Goal: Check status: Check status

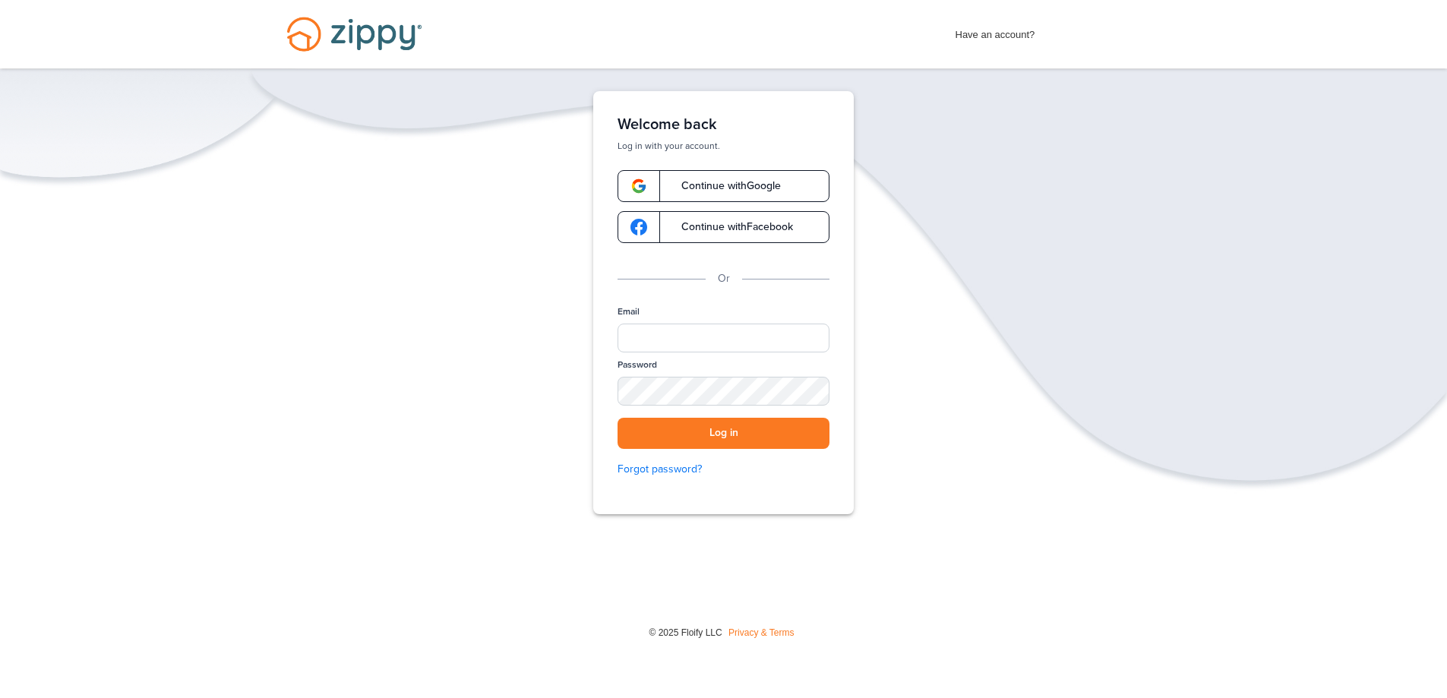
click at [713, 184] on span "Continue with Google" at bounding box center [723, 186] width 115 height 11
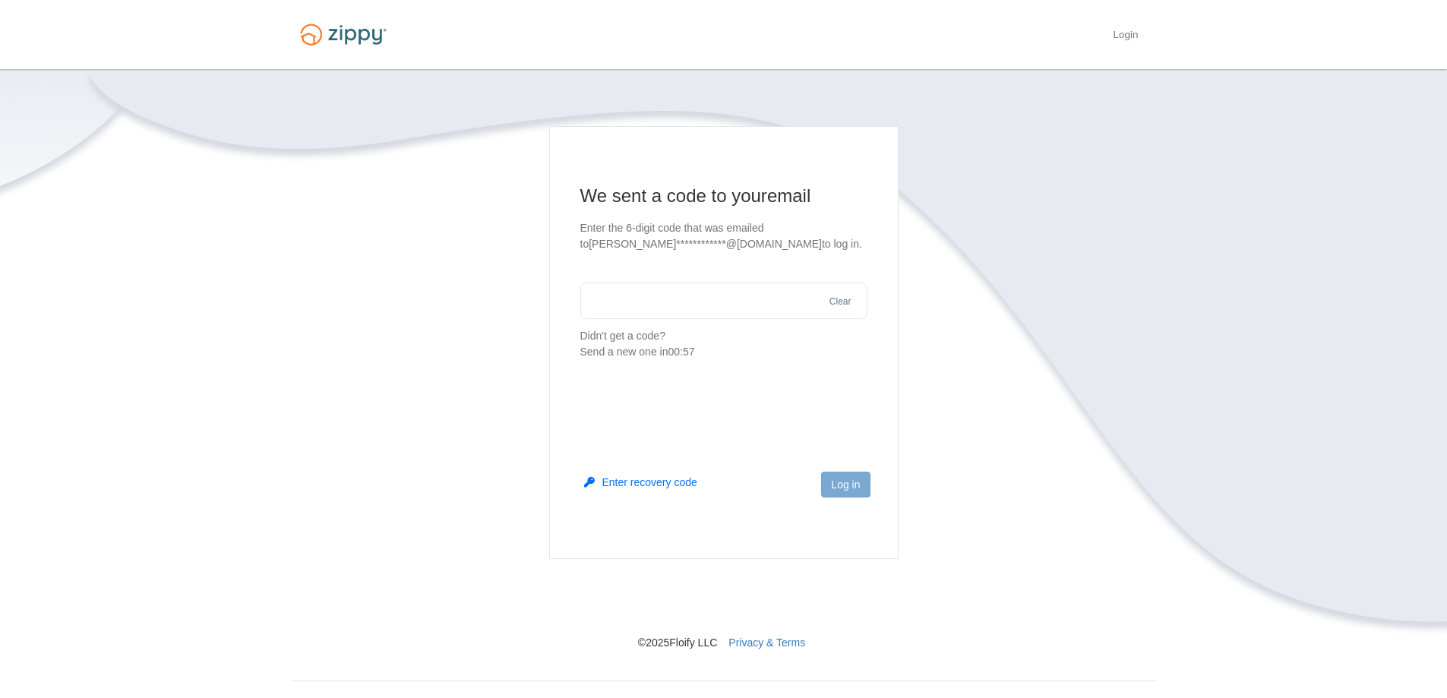
click at [689, 311] on input "text" at bounding box center [723, 300] width 287 height 36
type input "******"
click at [849, 486] on button "Log in" at bounding box center [845, 485] width 49 height 26
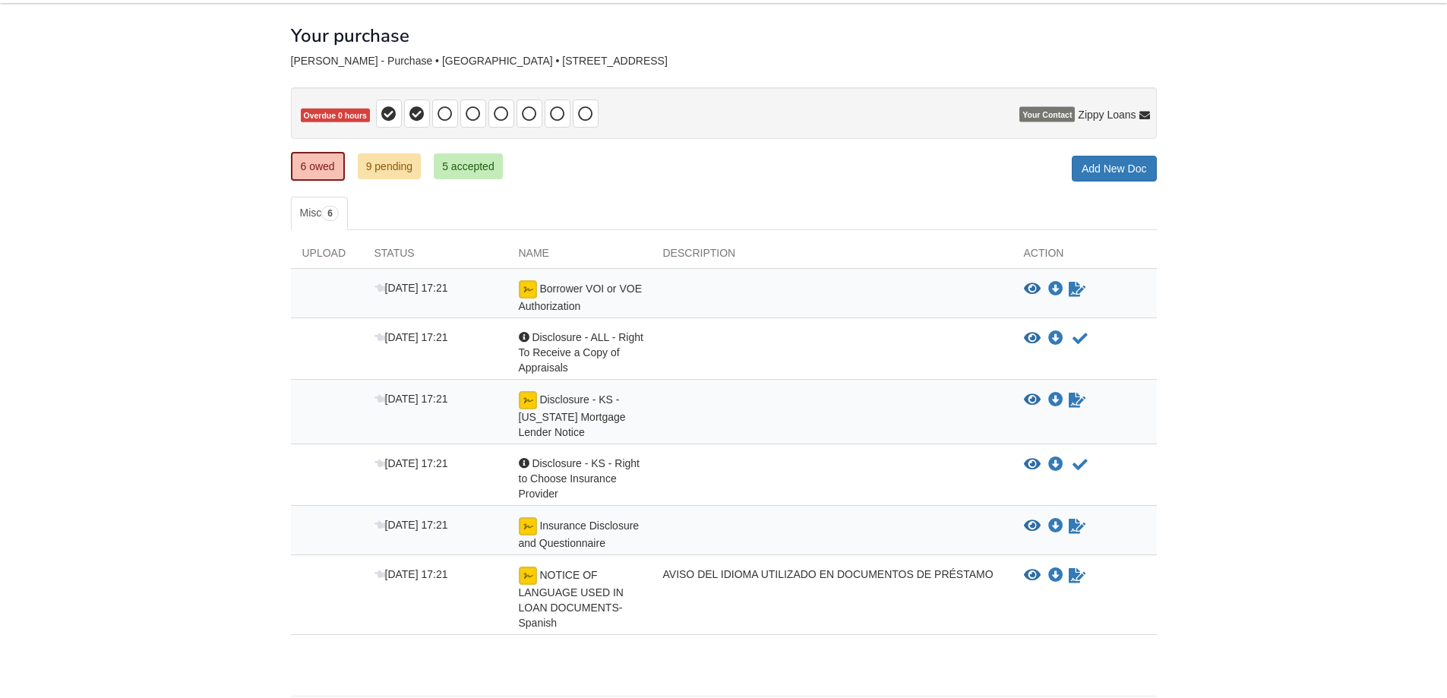
scroll to position [76, 0]
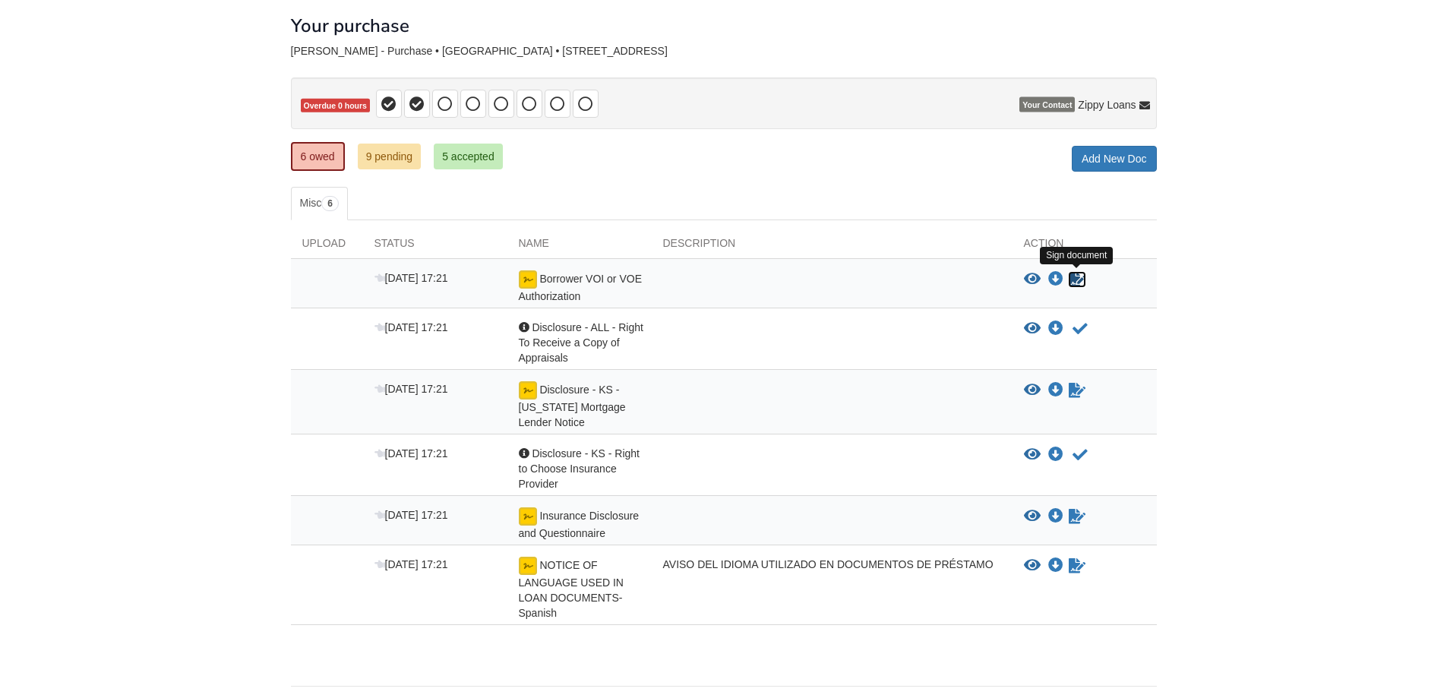
click at [1073, 279] on icon "Sign Form" at bounding box center [1076, 279] width 17 height 15
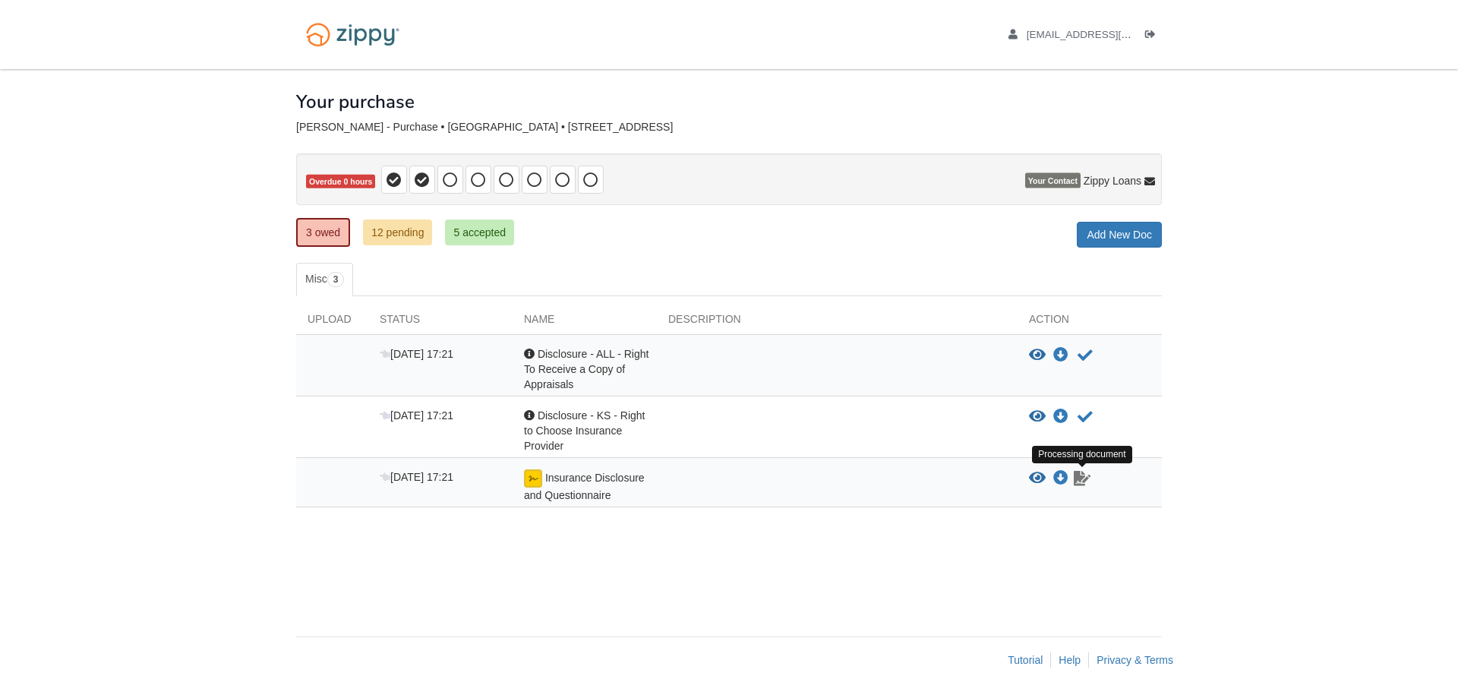
click at [1080, 480] on icon "Waiting for your co-borrower to e-sign" at bounding box center [1082, 478] width 17 height 15
click at [399, 230] on link "12 pending" at bounding box center [397, 232] width 69 height 26
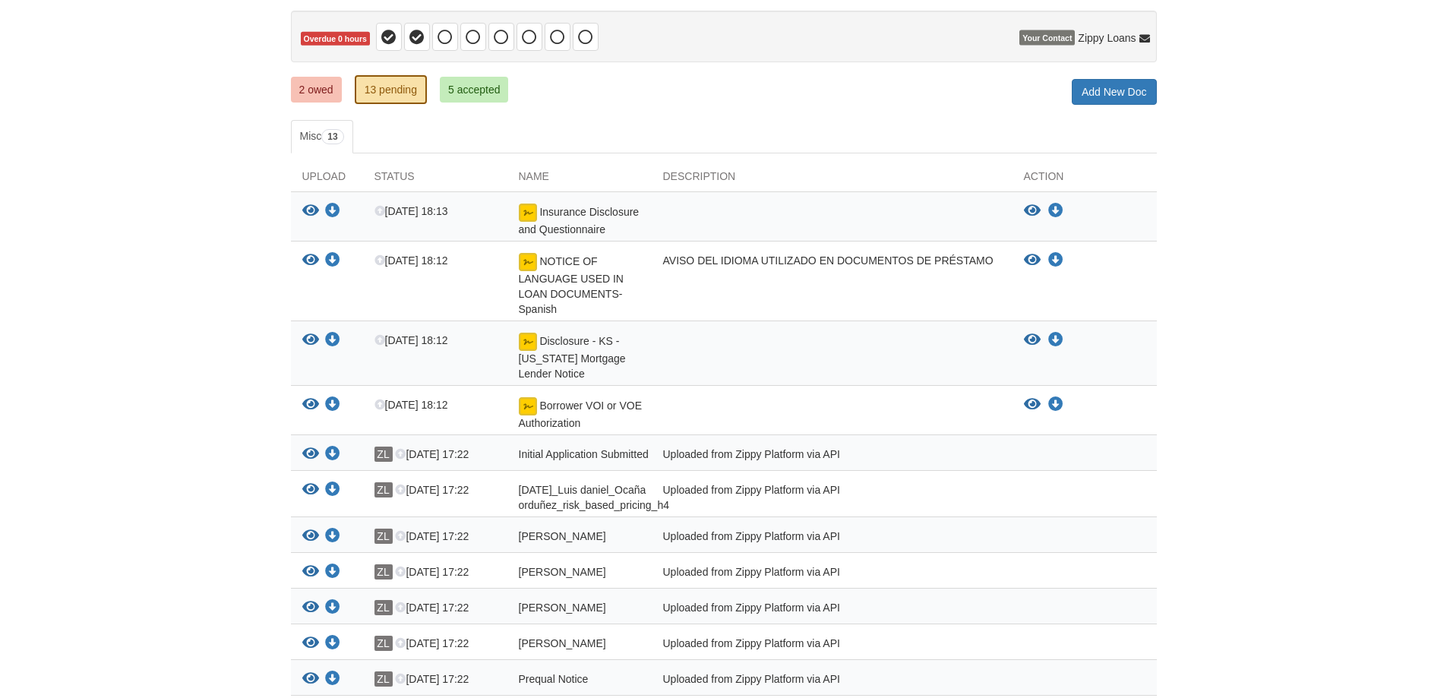
scroll to position [152, 0]
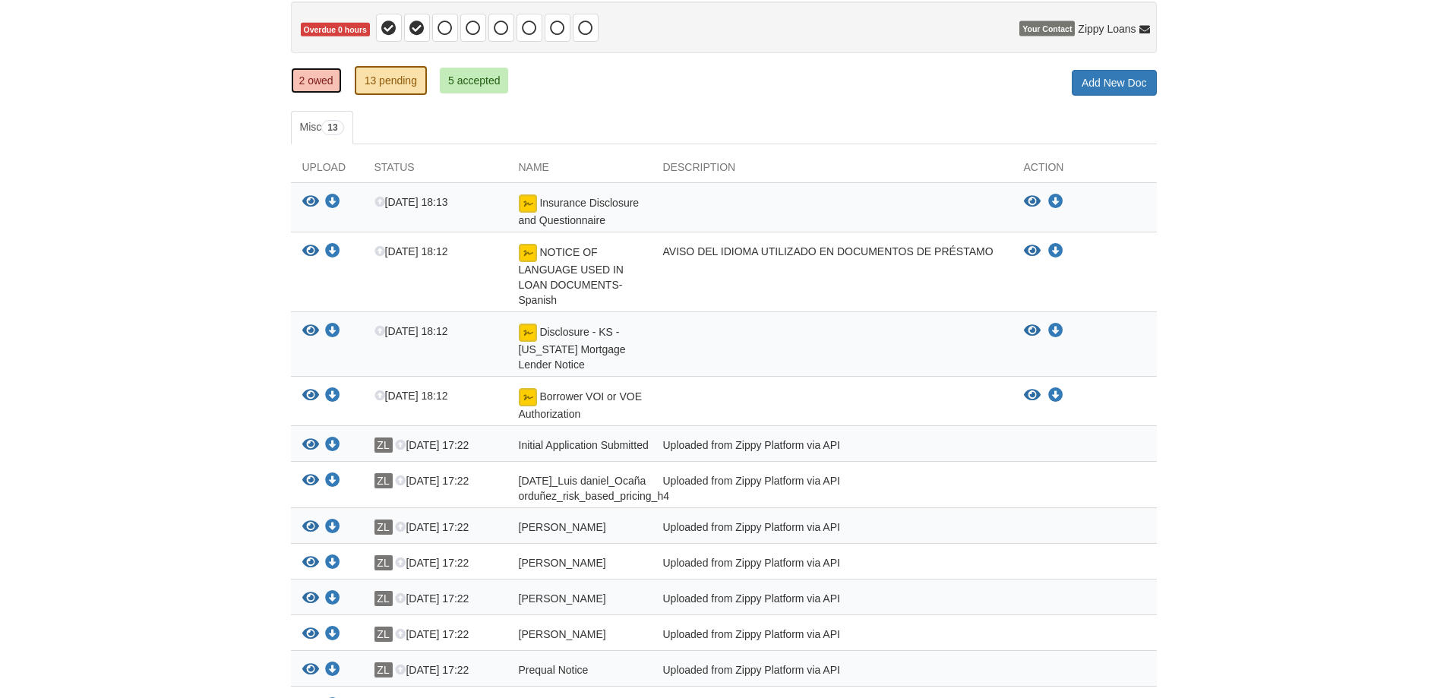
click at [321, 77] on link "2 owed" at bounding box center [316, 81] width 51 height 26
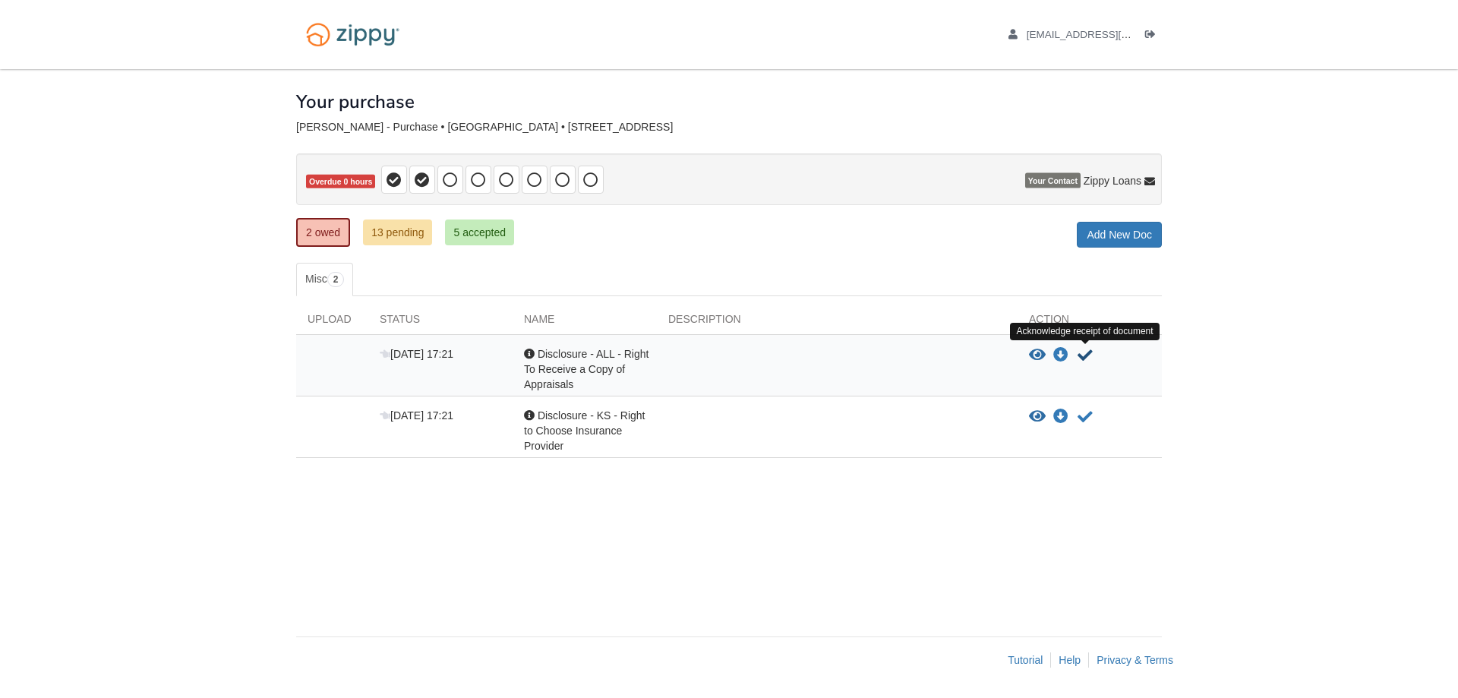
click at [1078, 352] on icon "Acknowledge receipt of document" at bounding box center [1084, 355] width 15 height 15
click at [1081, 352] on icon "Acknowledge receipt of document" at bounding box center [1084, 355] width 15 height 15
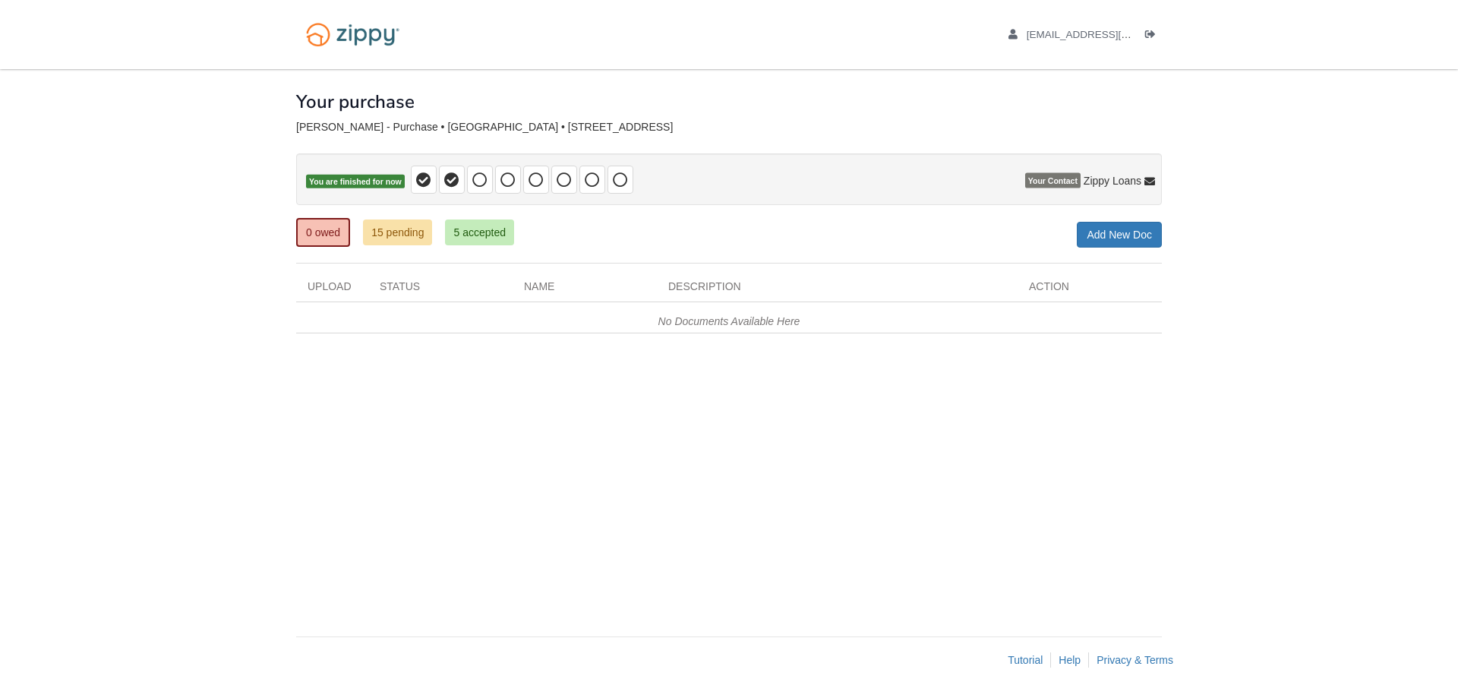
drag, startPoint x: 1229, startPoint y: 112, endPoint x: 1208, endPoint y: 99, distance: 25.3
click at [1230, 114] on body "[EMAIL_ADDRESS][DOMAIN_NAME] Logout" at bounding box center [729, 349] width 1458 height 698
click at [1149, 33] on icon "Log out" at bounding box center [1150, 35] width 11 height 11
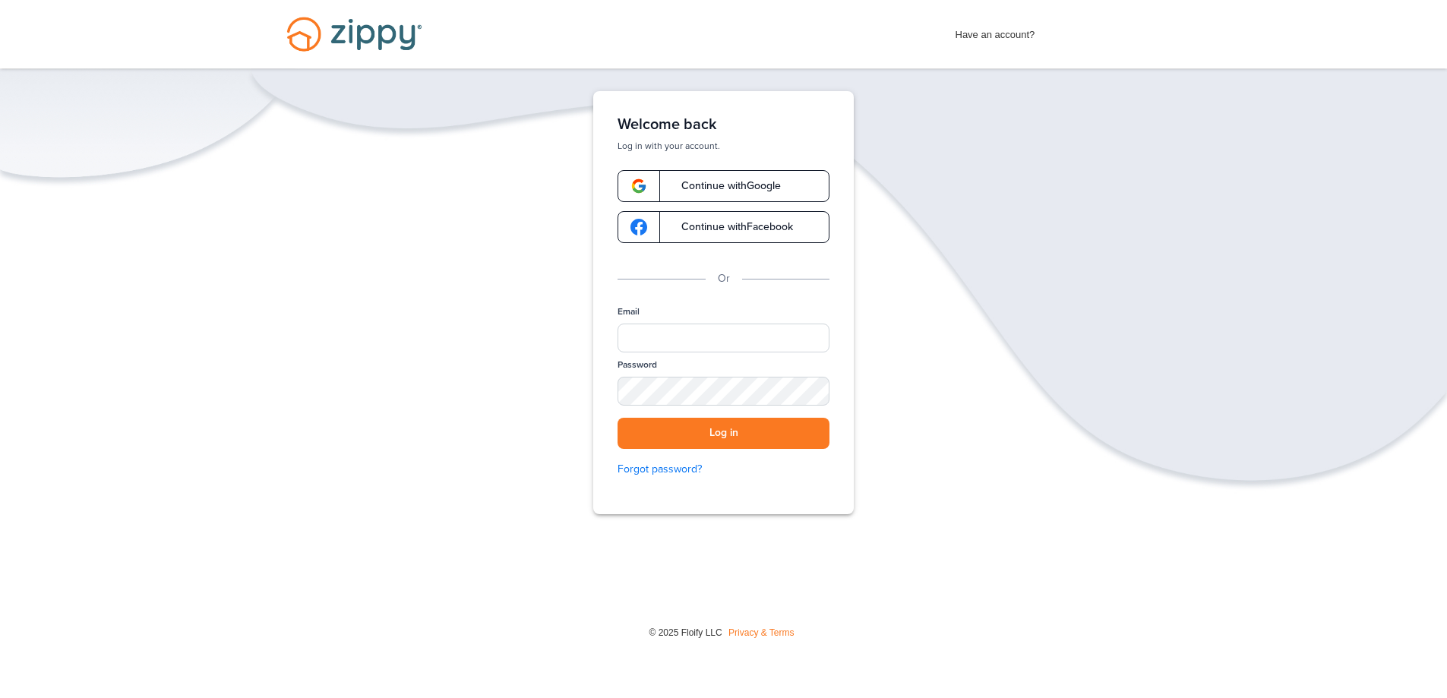
click at [1207, 174] on div "Verify your Email We just resent an email with a link to set your password to .…" at bounding box center [723, 349] width 1447 height 517
click at [92, 219] on div "Verify your Email We just resent an email with a link to set your password to .…" at bounding box center [723, 349] width 1447 height 517
